Goal: Navigation & Orientation: Go to known website

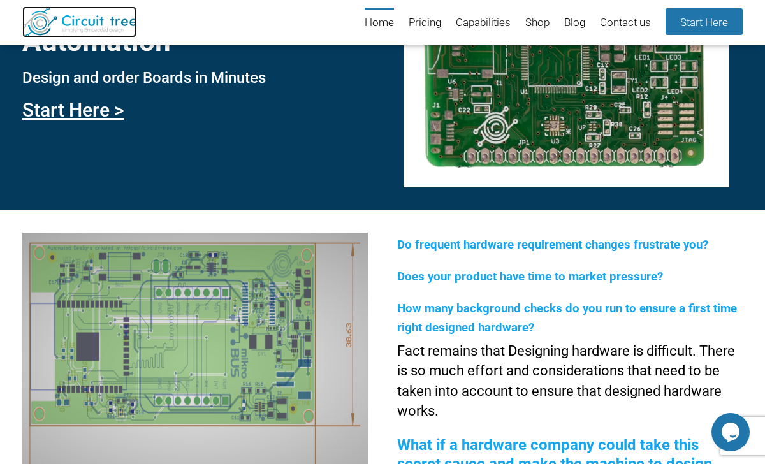
scroll to position [112, 0]
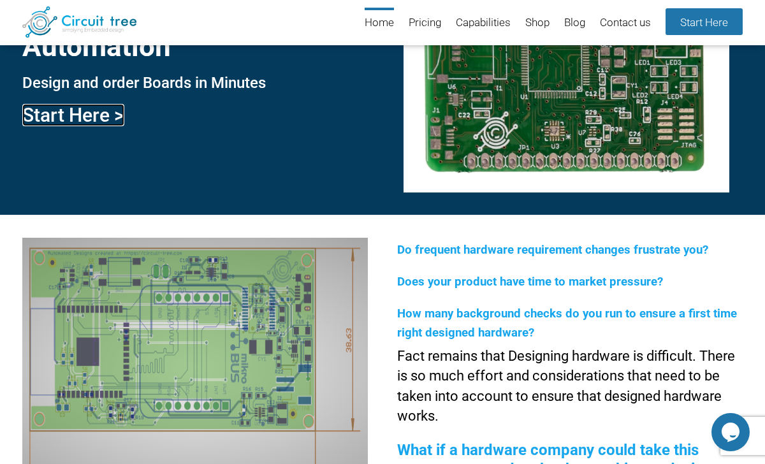
click at [71, 117] on link "Start Here >" at bounding box center [73, 115] width 102 height 22
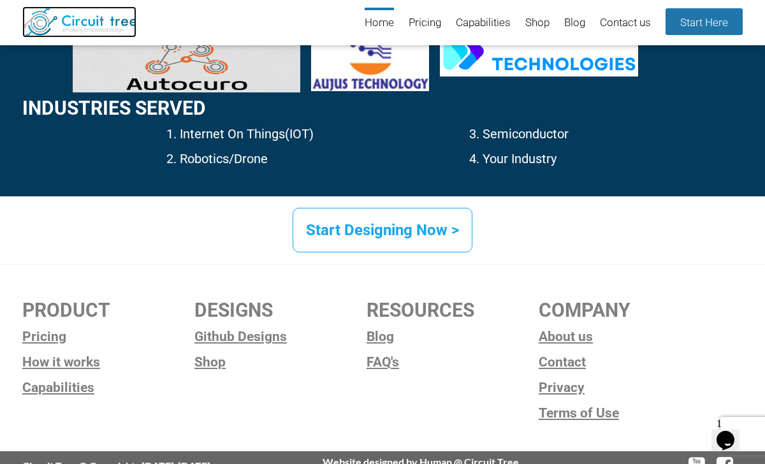
scroll to position [1973, 0]
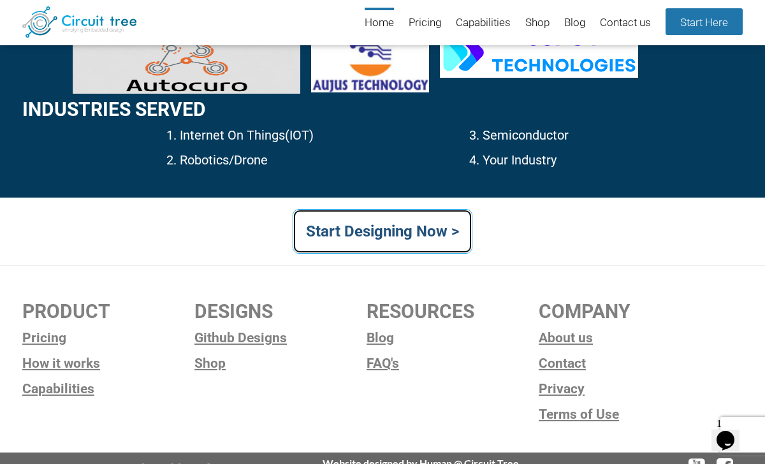
click at [419, 235] on link "Start Designing Now >" at bounding box center [383, 231] width 180 height 45
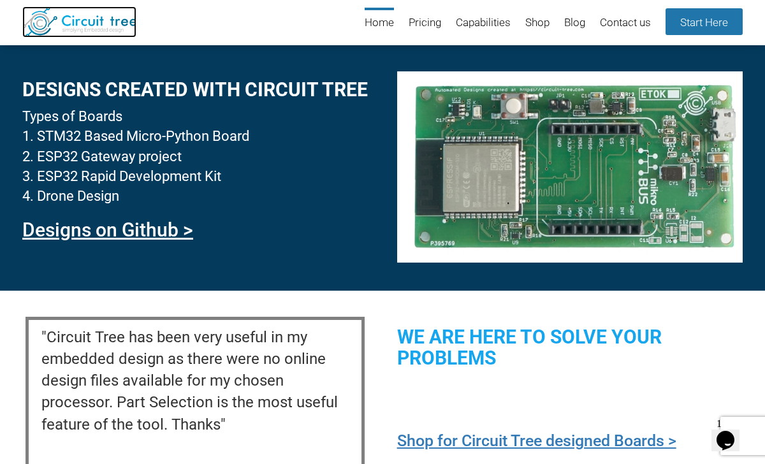
scroll to position [1267, 0]
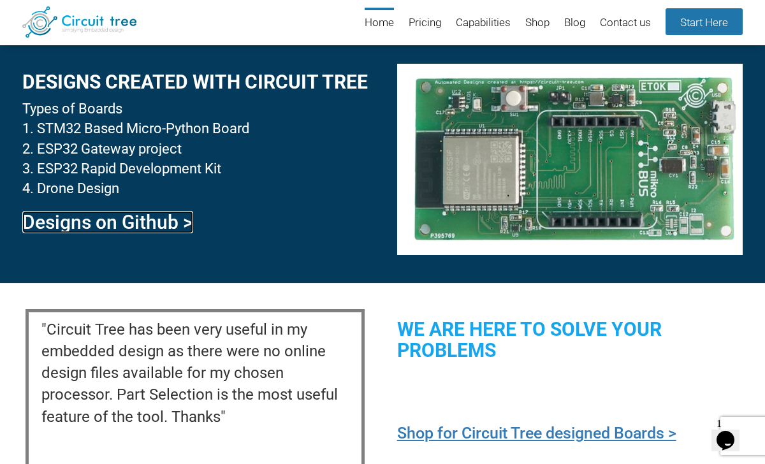
click at [117, 223] on link "Designs on Github >" at bounding box center [107, 222] width 171 height 22
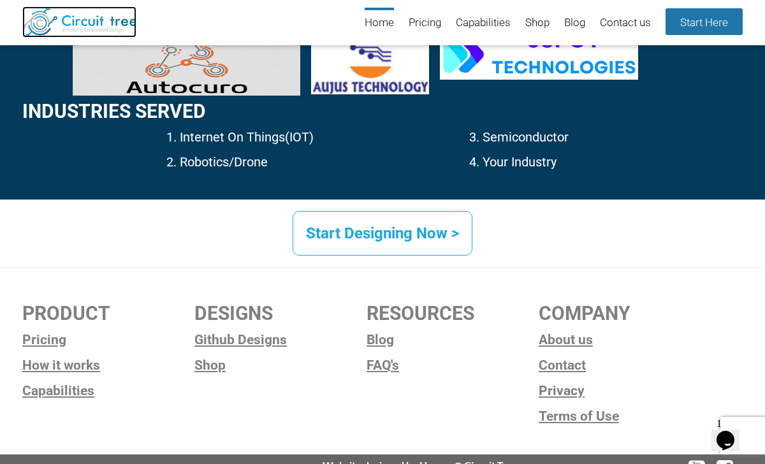
scroll to position [1995, 0]
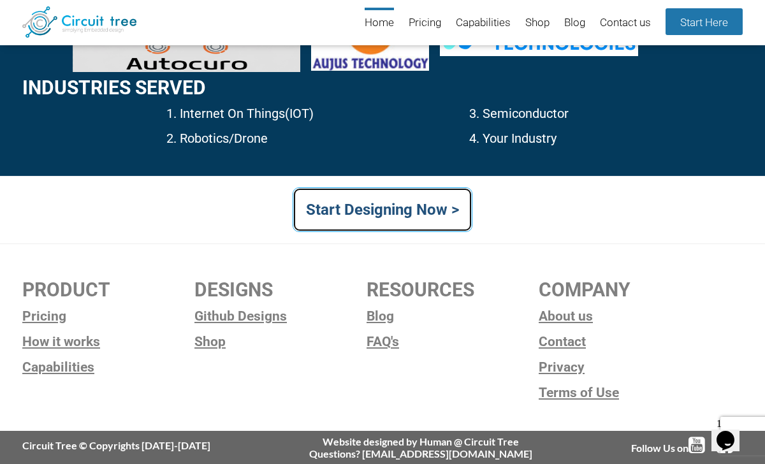
click at [412, 216] on link "Start Designing Now >" at bounding box center [383, 210] width 180 height 45
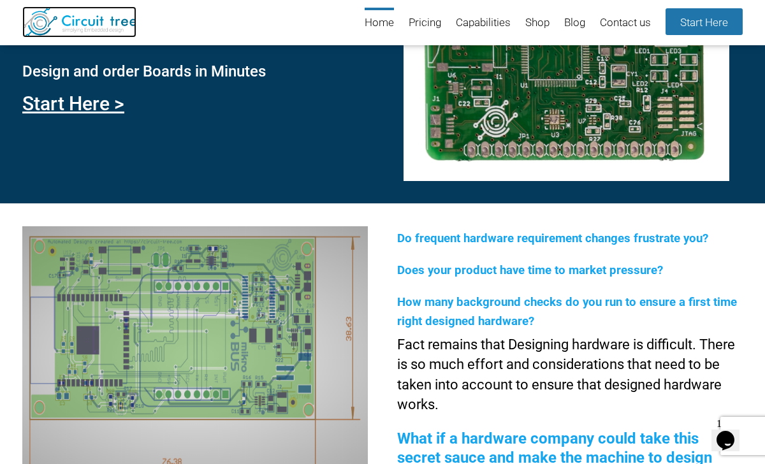
scroll to position [121, 0]
